Goal: Information Seeking & Learning: Learn about a topic

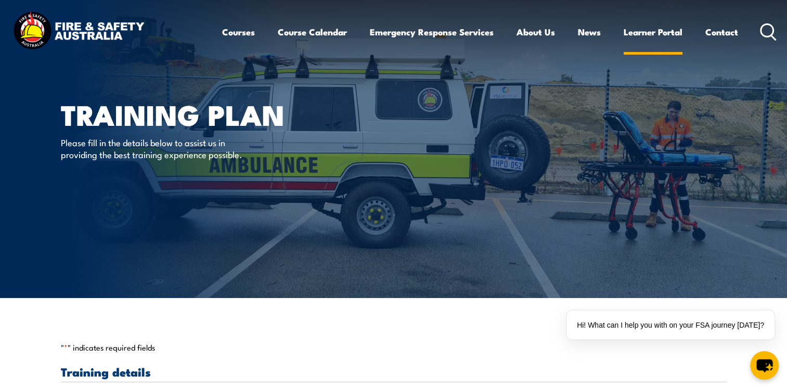
click at [656, 30] on link "Learner Portal" at bounding box center [652, 32] width 59 height 28
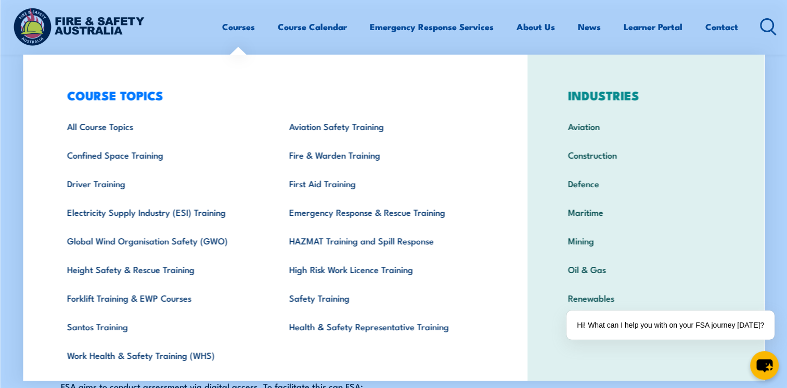
scroll to position [28, 0]
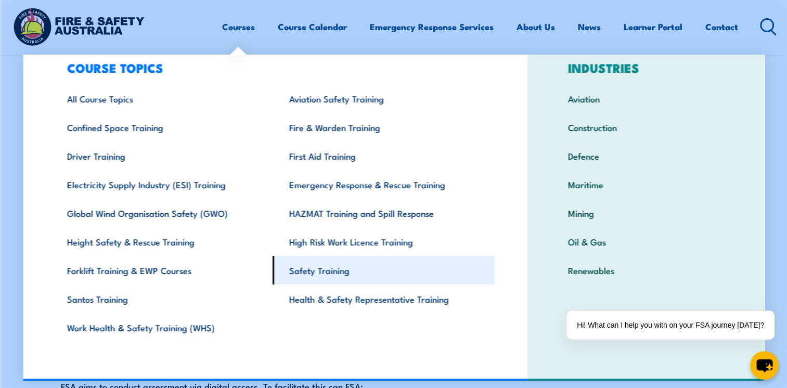
click at [345, 267] on link "Safety Training" at bounding box center [383, 270] width 222 height 29
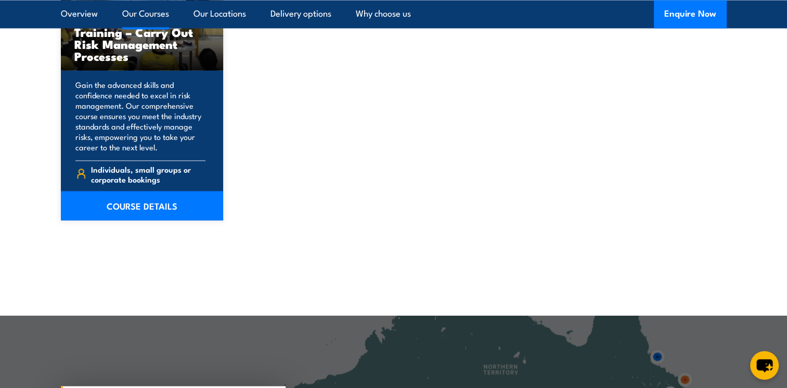
scroll to position [1940, 0]
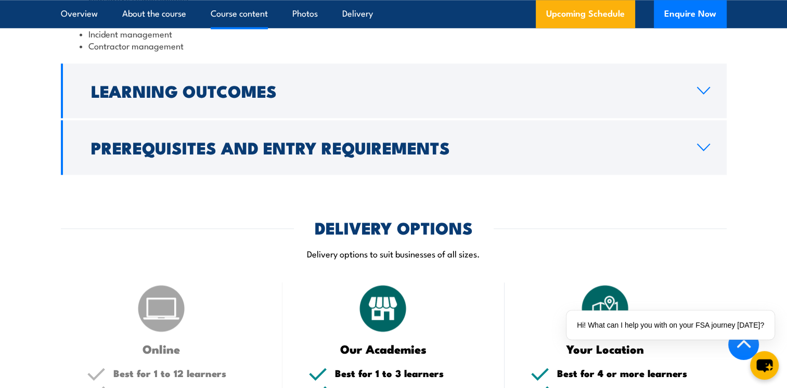
scroll to position [1020, 0]
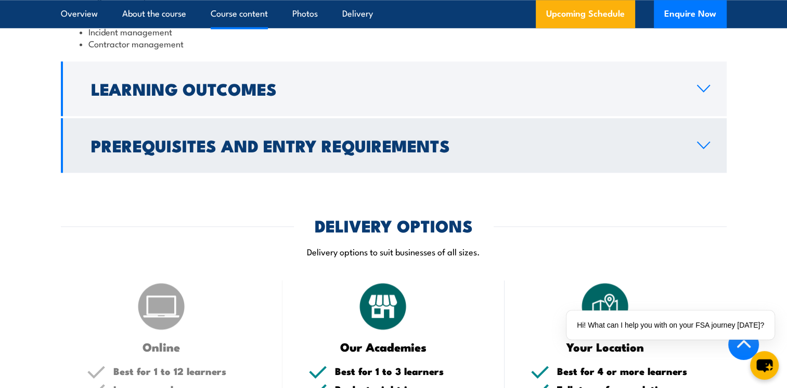
click at [696, 138] on link "Prerequisites and Entry Requirements" at bounding box center [393, 145] width 665 height 55
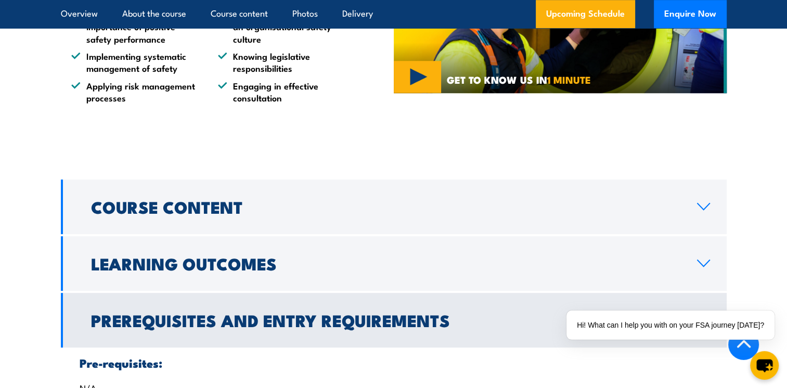
scroll to position [728, 0]
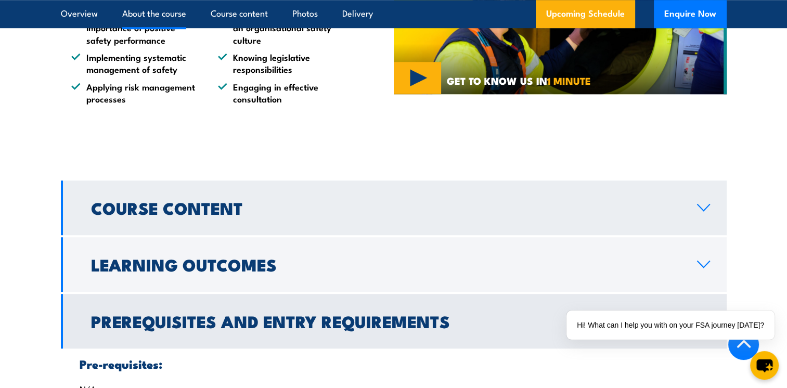
click at [710, 203] on link "Course Content" at bounding box center [393, 207] width 665 height 55
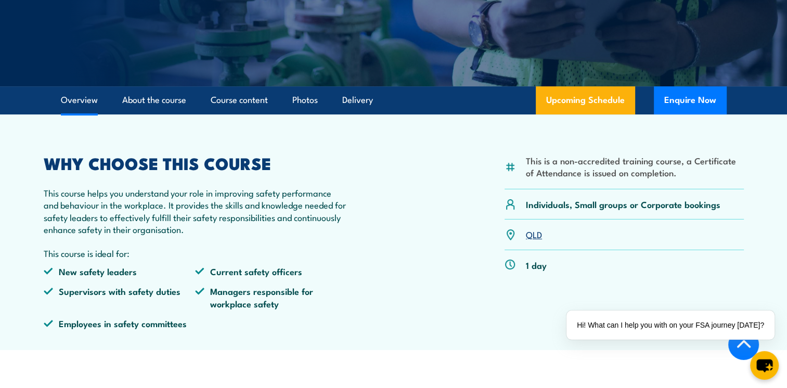
scroll to position [211, 0]
